Goal: Transaction & Acquisition: Purchase product/service

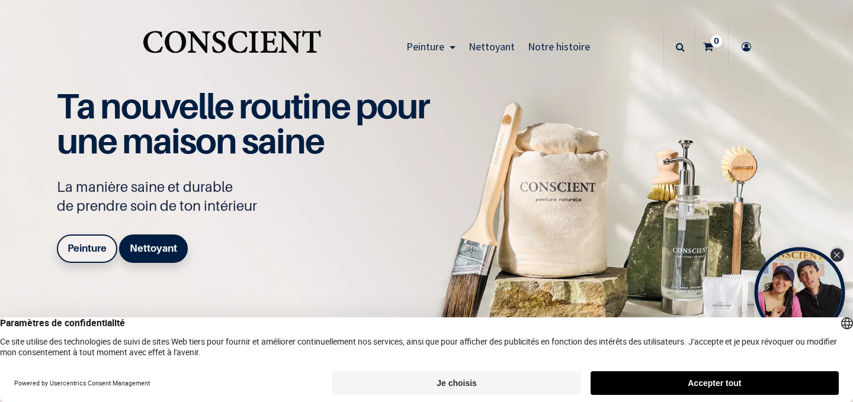
click at [843, 254] on div "Close Tolstoy widget" at bounding box center [837, 255] width 13 height 13
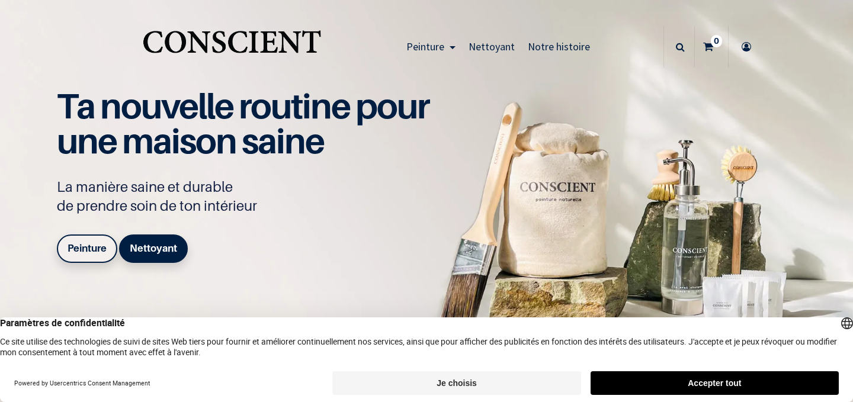
scroll to position [1, 0]
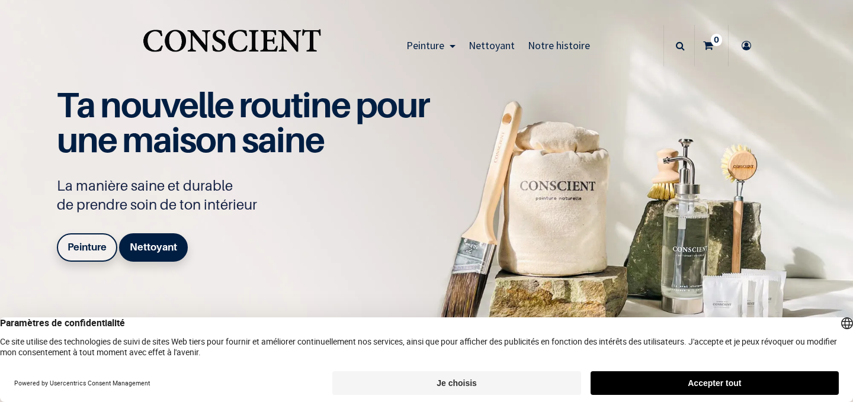
click at [681, 380] on button "Accepter tout" at bounding box center [715, 384] width 248 height 24
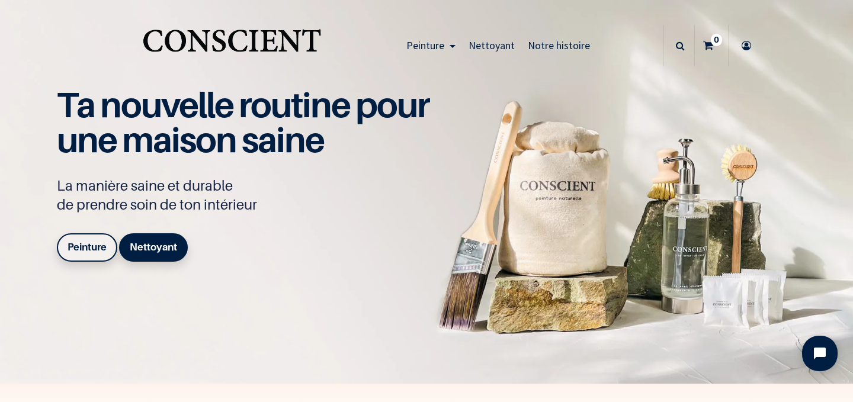
click at [97, 246] on b "Peinture" at bounding box center [87, 247] width 39 height 12
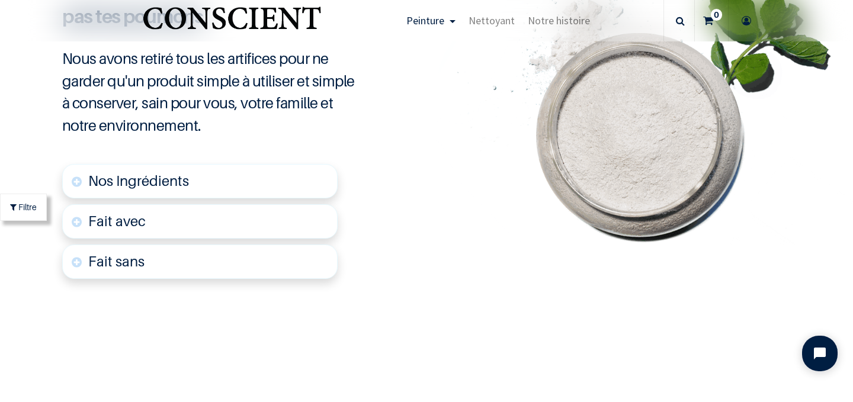
scroll to position [2892, 0]
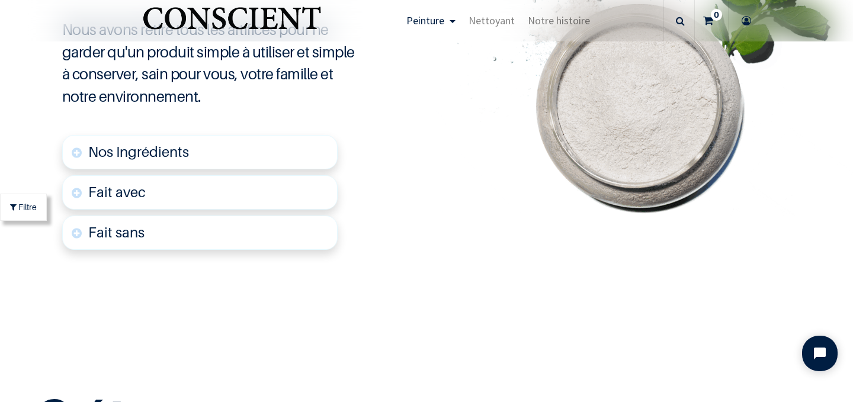
click at [79, 160] on link "Nos Ingrédients" at bounding box center [200, 152] width 276 height 34
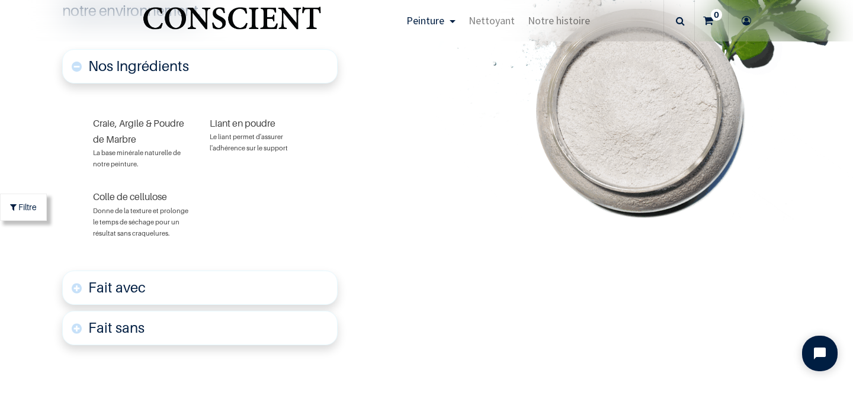
scroll to position [2983, 0]
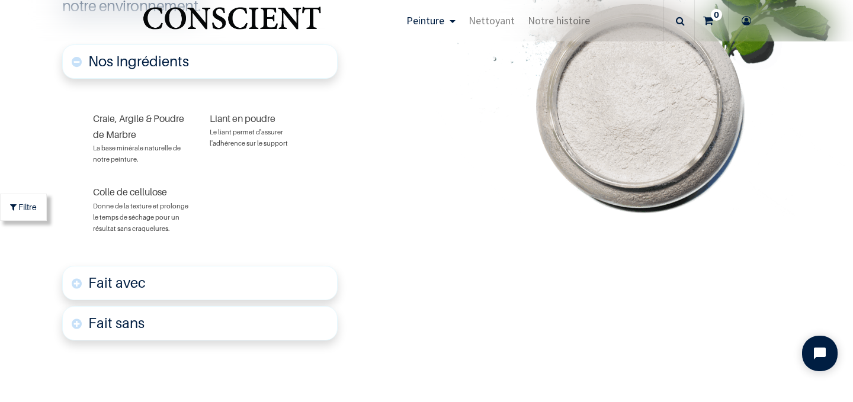
click at [113, 284] on font "Fait avec" at bounding box center [116, 282] width 57 height 17
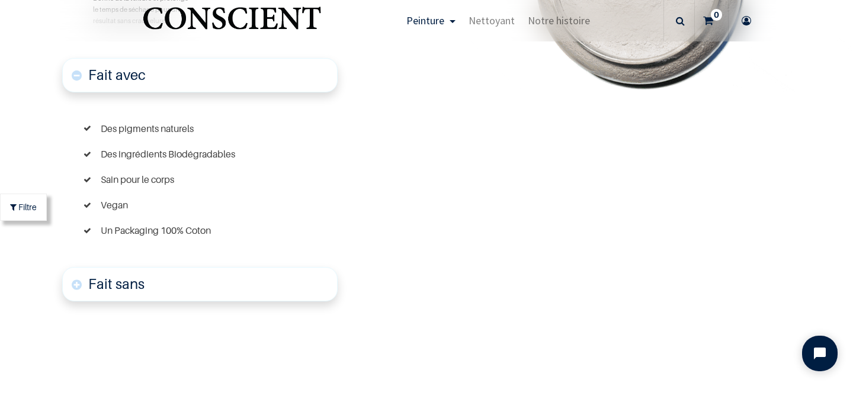
scroll to position [3201, 0]
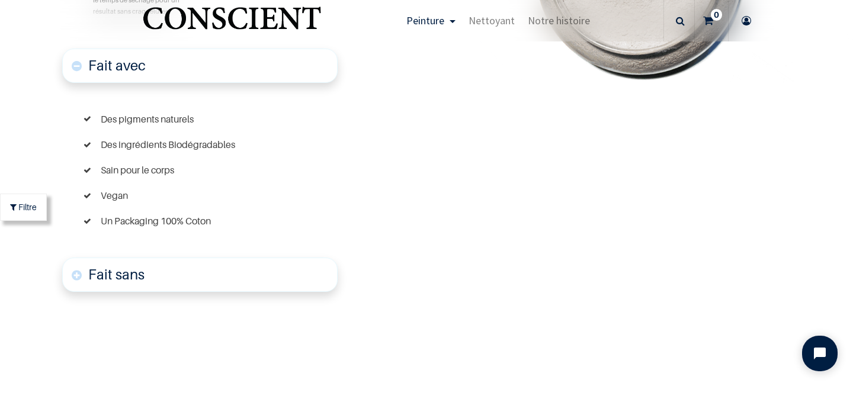
click at [145, 277] on link "Fait sans" at bounding box center [200, 275] width 276 height 34
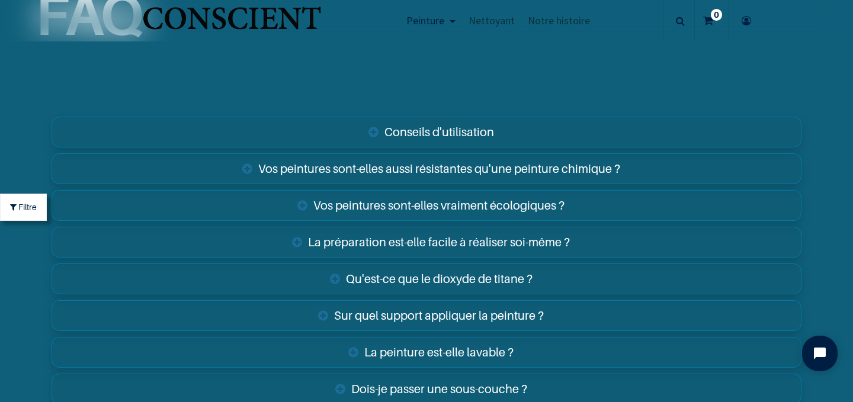
scroll to position [4626, 0]
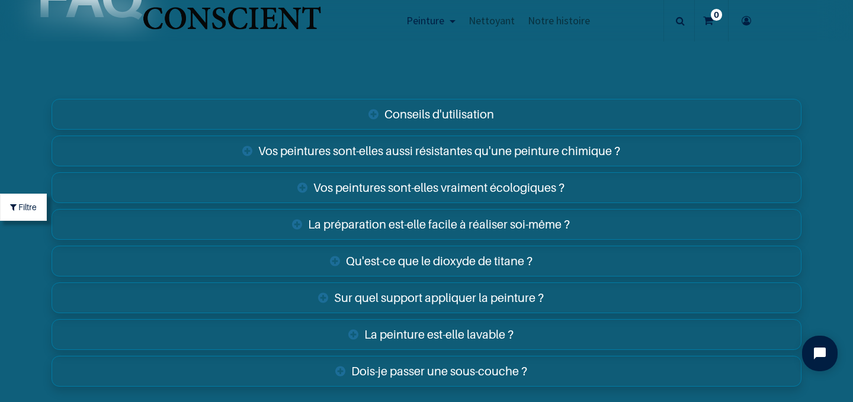
click at [470, 297] on link "Sur quel support appliquer la peinture ?" at bounding box center [427, 298] width 750 height 31
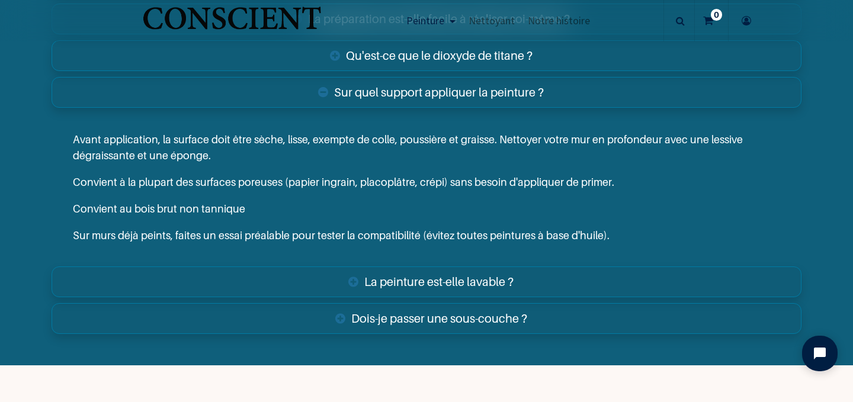
scroll to position [4865, 0]
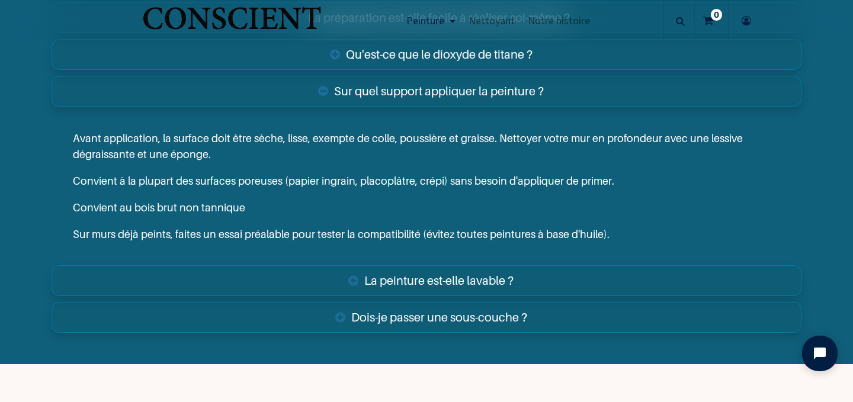
click at [456, 324] on link "Dois-je passer une sous-couche ?" at bounding box center [427, 317] width 750 height 31
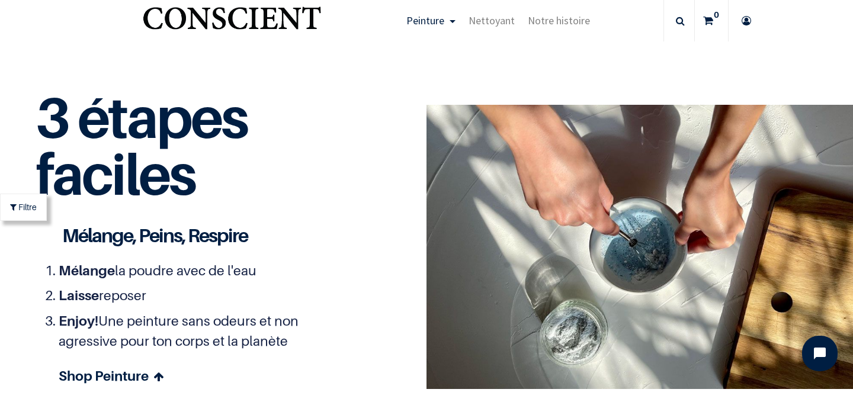
scroll to position [3735, 0]
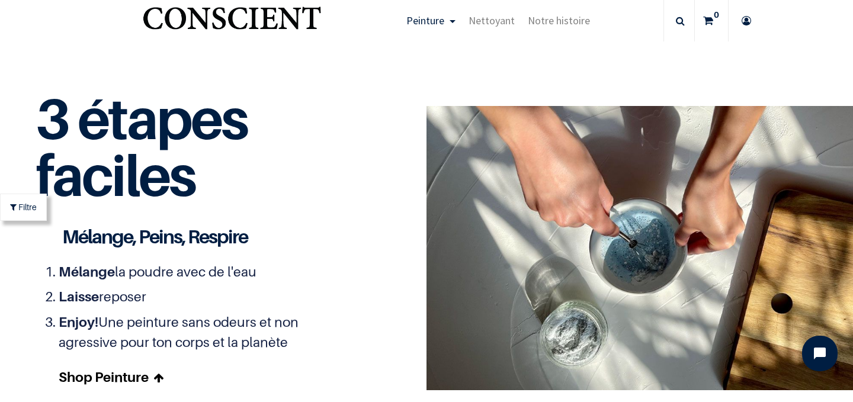
click at [146, 375] on link "Shop Peinture" at bounding box center [203, 377] width 288 height 21
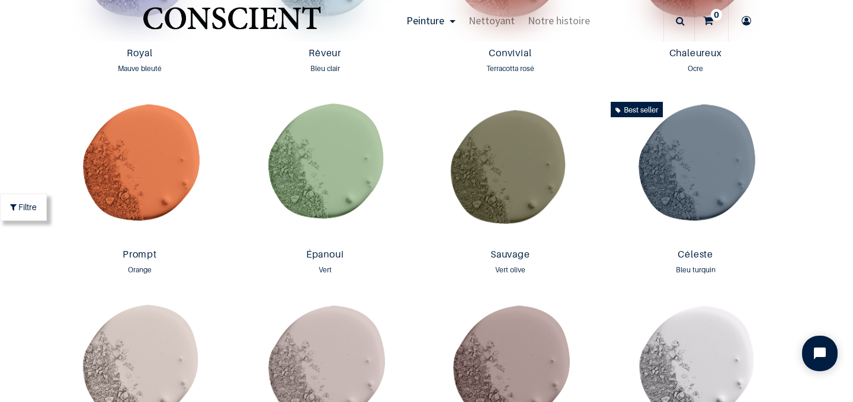
scroll to position [1563, 0]
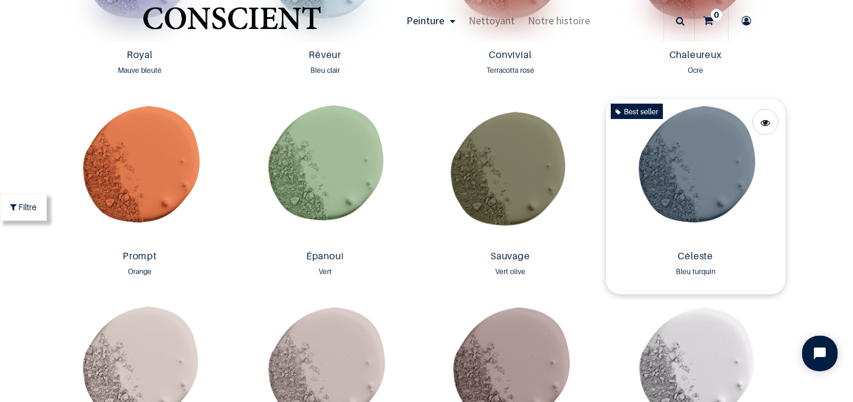
click at [684, 178] on img at bounding box center [696, 172] width 180 height 147
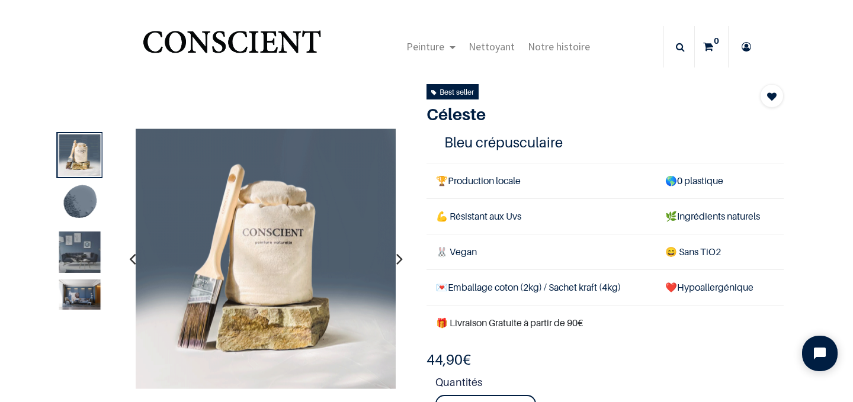
click at [86, 255] on img at bounding box center [79, 252] width 41 height 41
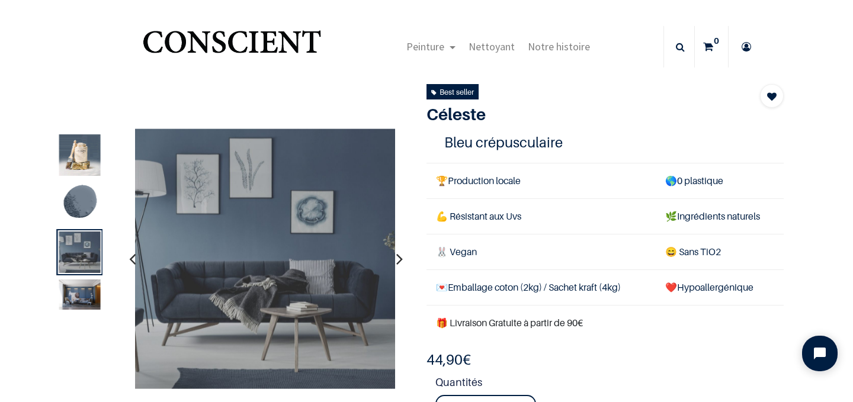
click at [74, 294] on img at bounding box center [79, 295] width 41 height 30
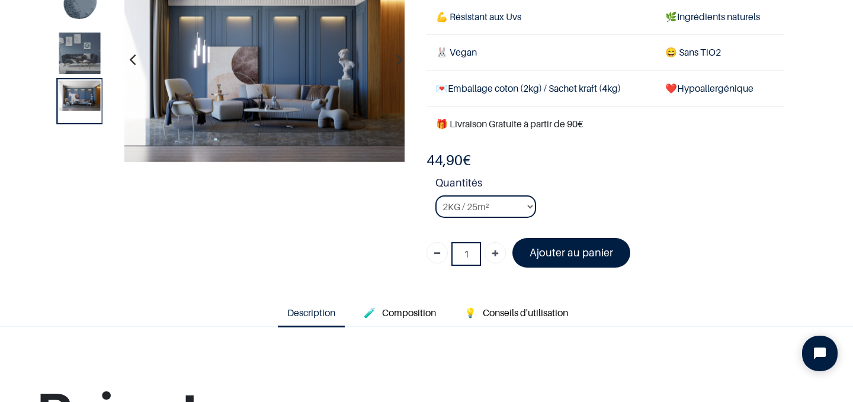
scroll to position [132, 0]
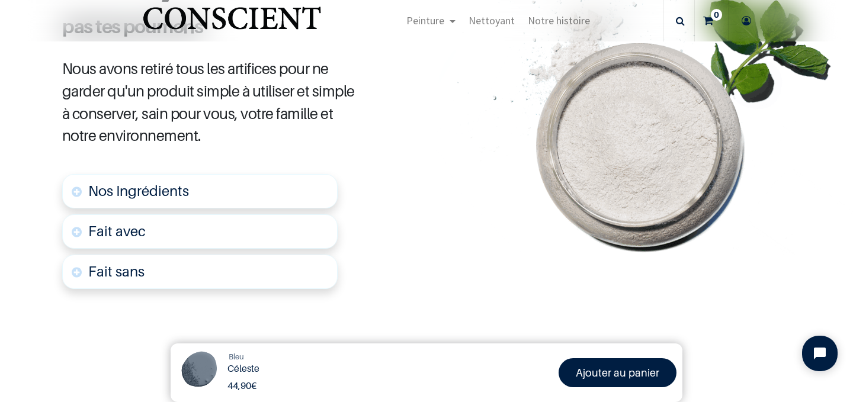
scroll to position [582, 0]
